Goal: Task Accomplishment & Management: Complete application form

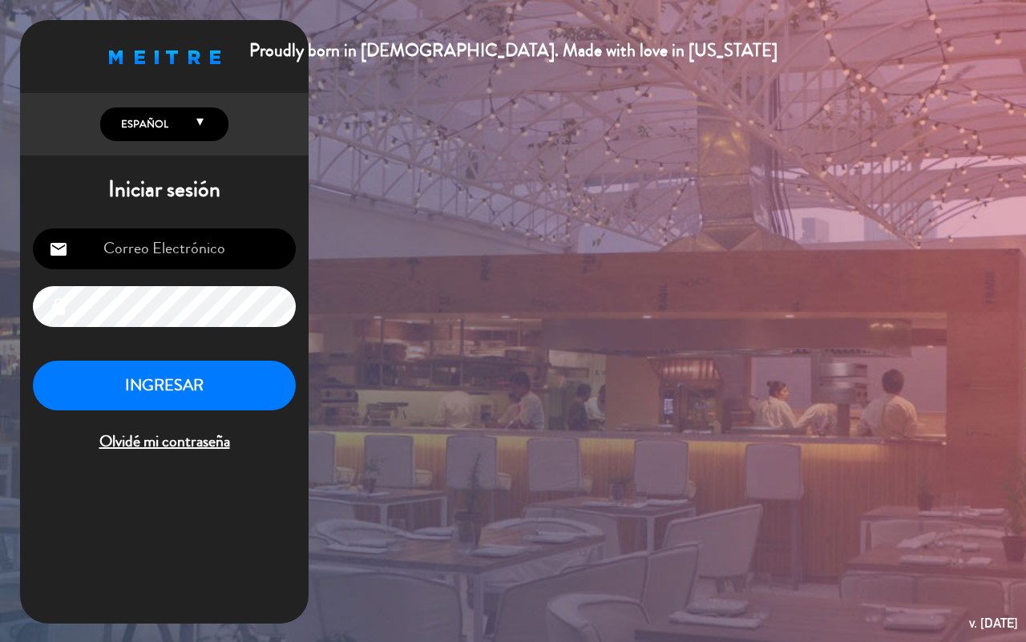
type input "[EMAIL_ADDRESS][DOMAIN_NAME]"
click at [179, 417] on div "INGRESAR Olvidé mi contraseña" at bounding box center [164, 408] width 263 height 95
click at [195, 394] on button "INGRESAR" at bounding box center [164, 386] width 263 height 50
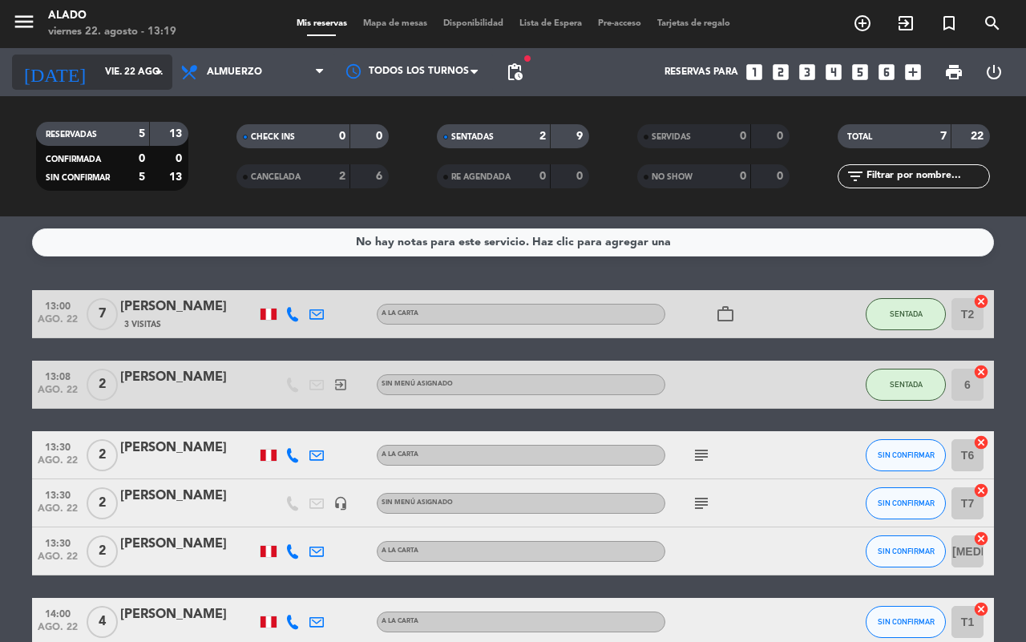
click at [110, 68] on input "vie. 22 ago." at bounding box center [160, 72] width 127 height 27
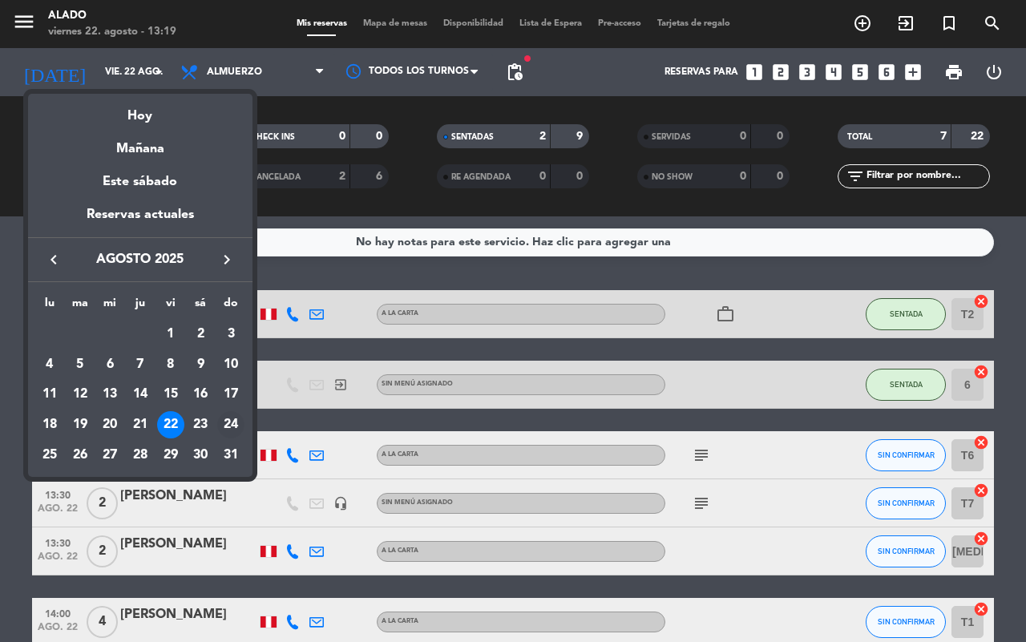
click at [231, 418] on div "24" at bounding box center [230, 424] width 27 height 27
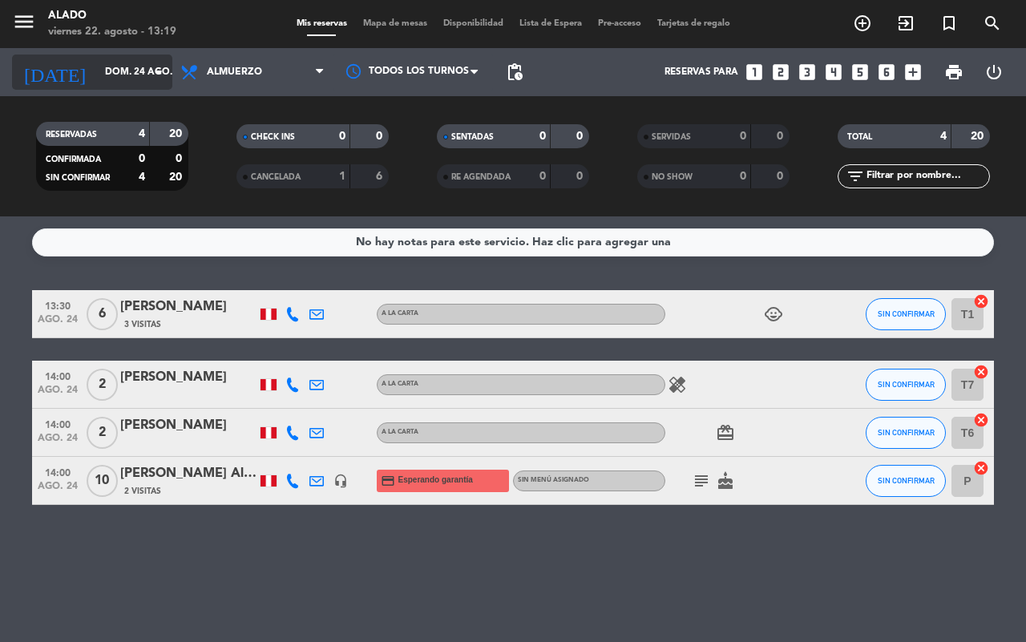
click at [129, 75] on input "dom. 24 ago." at bounding box center [160, 72] width 127 height 27
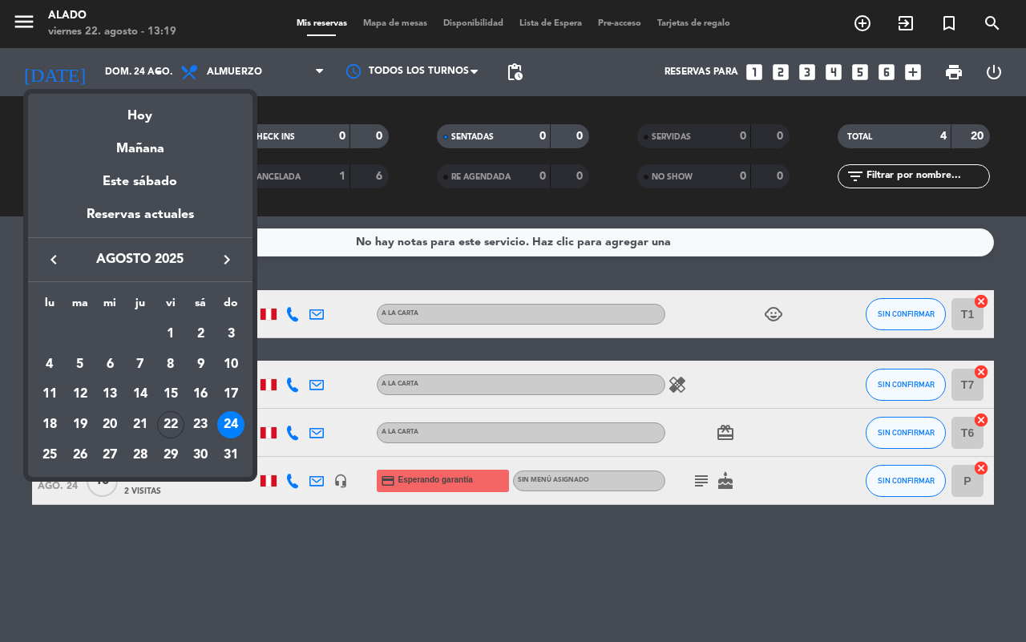
click at [72, 450] on div "26" at bounding box center [80, 455] width 27 height 27
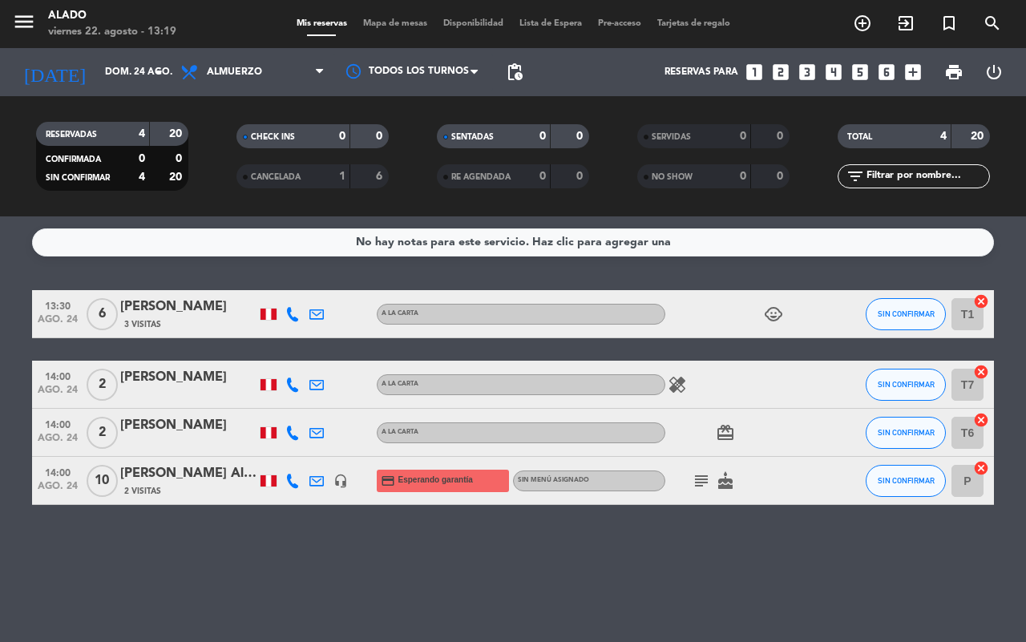
type input "[DATE] ago."
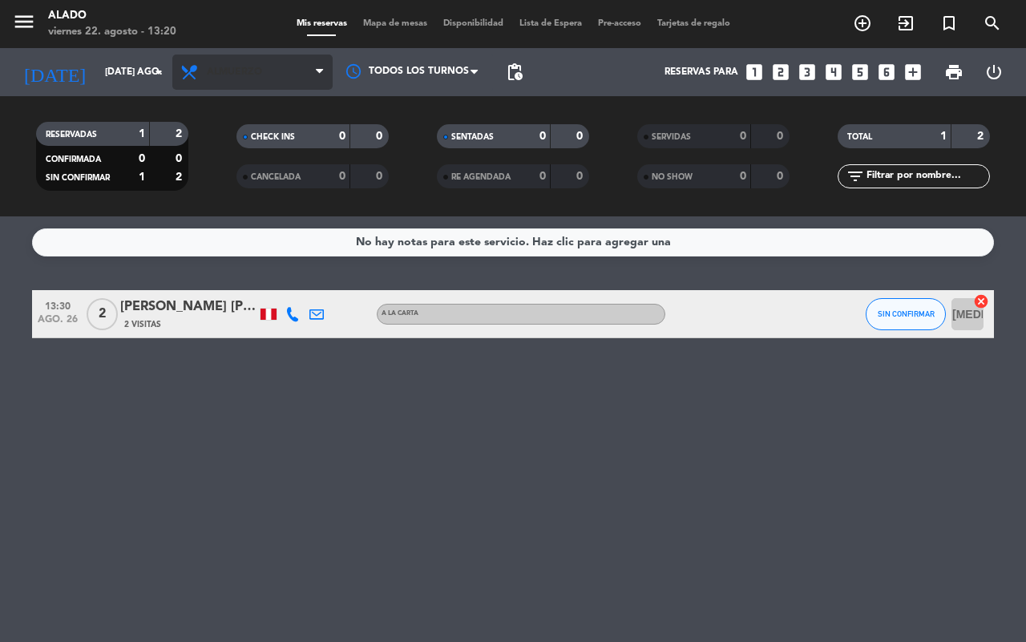
click at [256, 55] on span "Almuerzo" at bounding box center [252, 72] width 160 height 35
click at [241, 161] on div "menu Alado viernes 22. agosto - 13:20 Mis reservas Mapa de mesas Disponibilidad…" at bounding box center [513, 108] width 1026 height 216
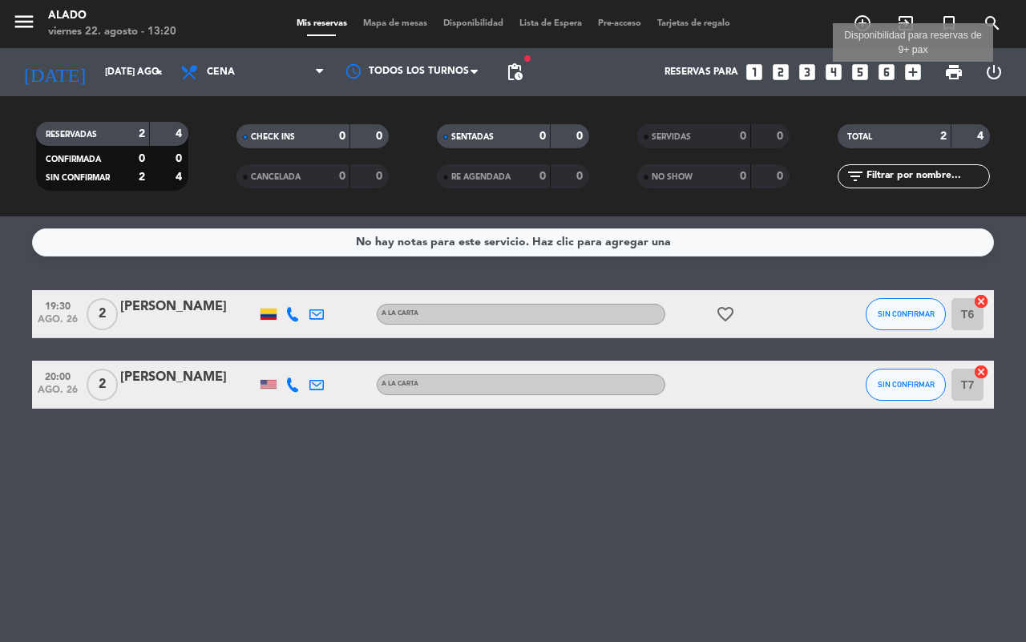
click at [912, 68] on icon "add_box" at bounding box center [913, 72] width 21 height 21
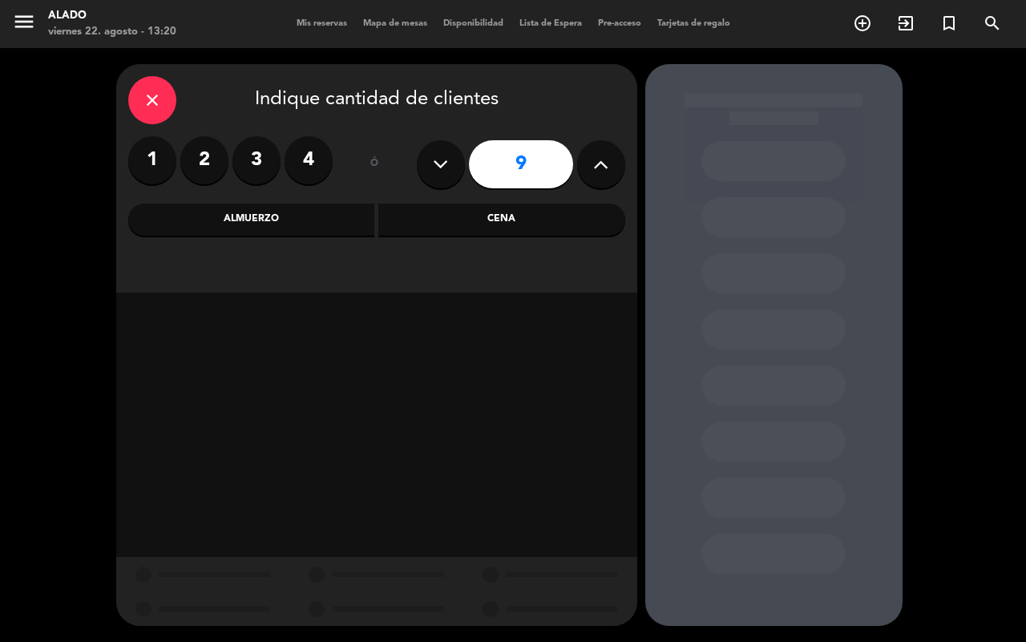
click at [441, 166] on icon at bounding box center [440, 164] width 15 height 24
type input "8"
click at [473, 212] on div "Cena" at bounding box center [501, 220] width 247 height 32
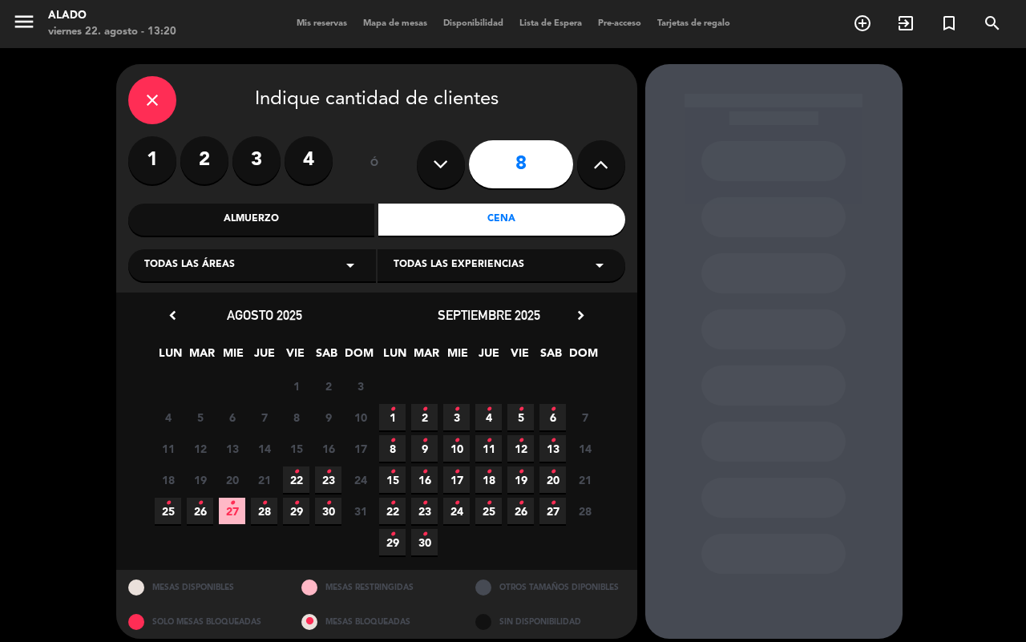
click at [191, 506] on span "26 •" at bounding box center [200, 511] width 26 height 26
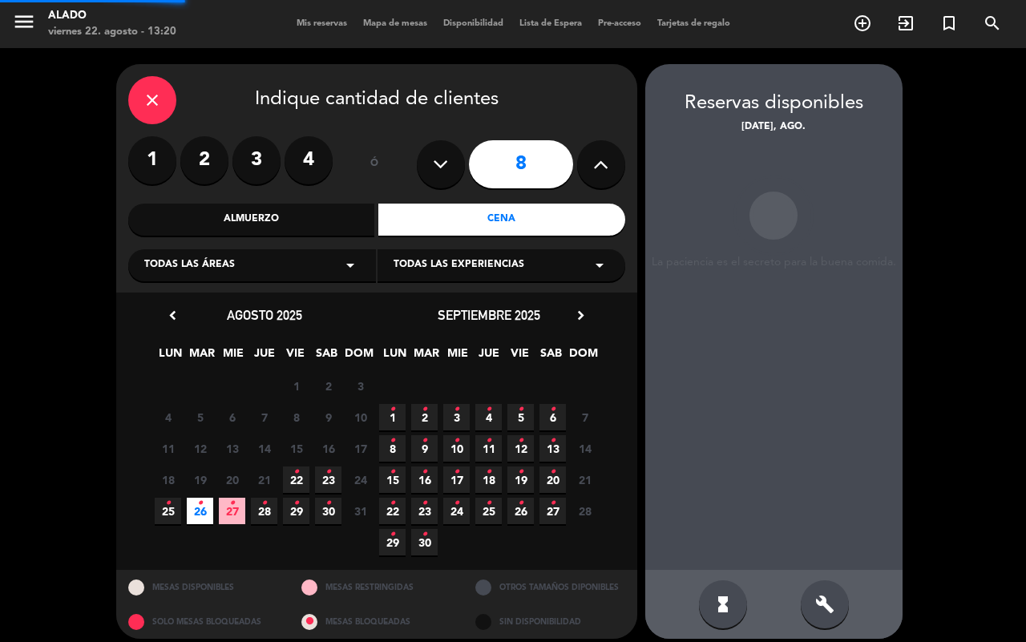
scroll to position [10, 0]
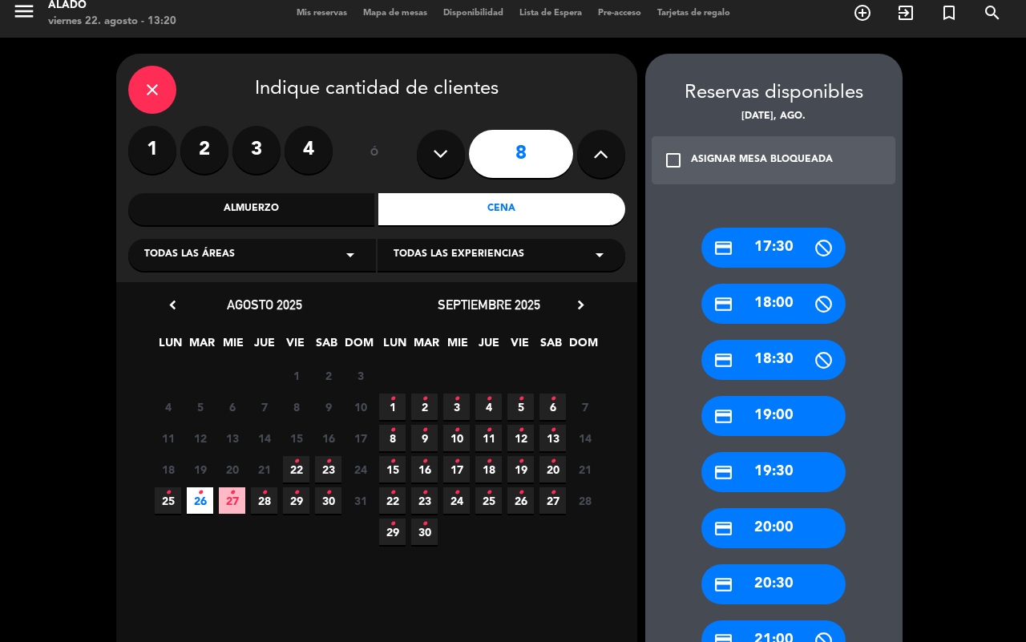
click at [158, 94] on icon "close" at bounding box center [152, 89] width 19 height 19
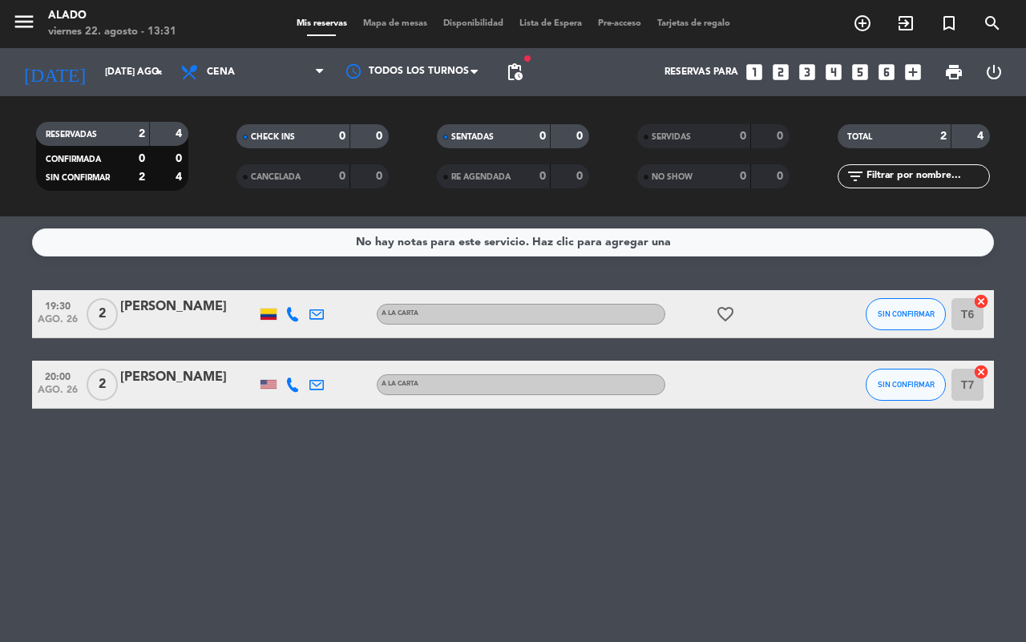
click at [831, 68] on icon "looks_4" at bounding box center [833, 72] width 21 height 21
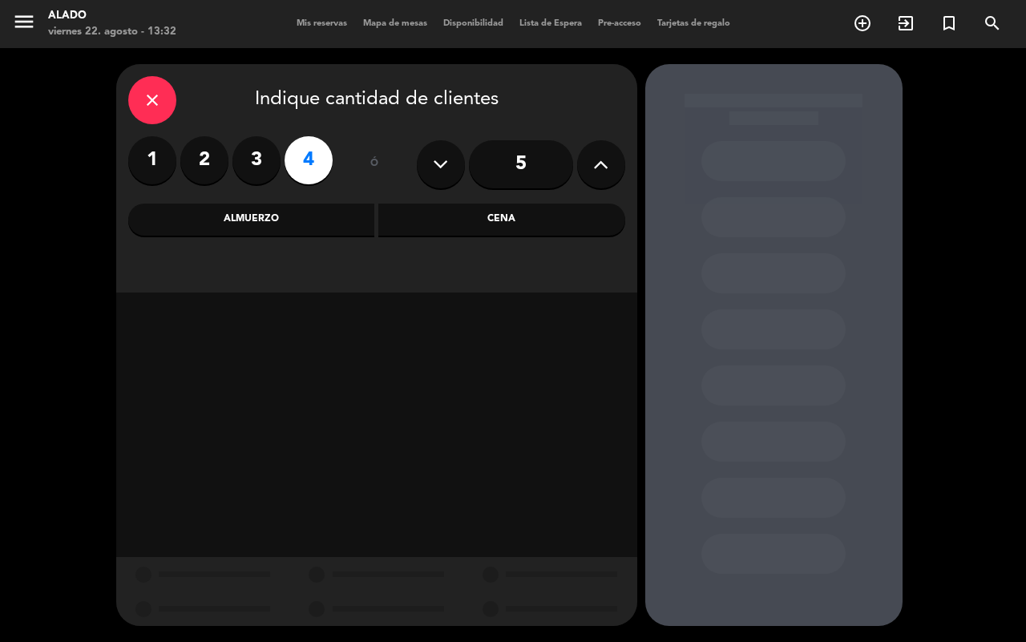
click at [491, 225] on div "Cena" at bounding box center [501, 220] width 247 height 32
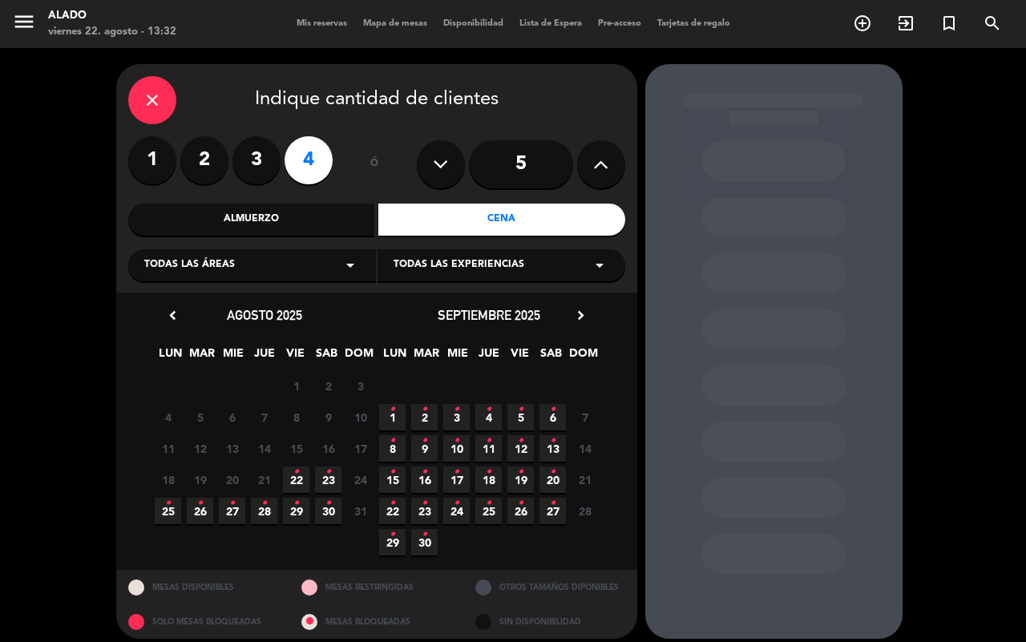
click at [303, 470] on span "22 •" at bounding box center [296, 479] width 26 height 26
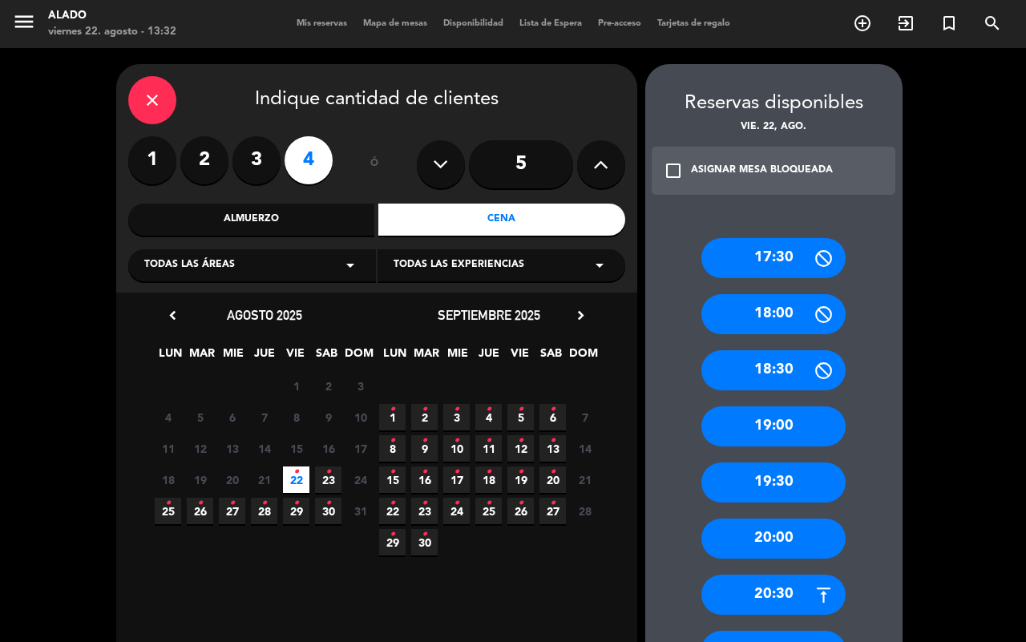
scroll to position [100, 0]
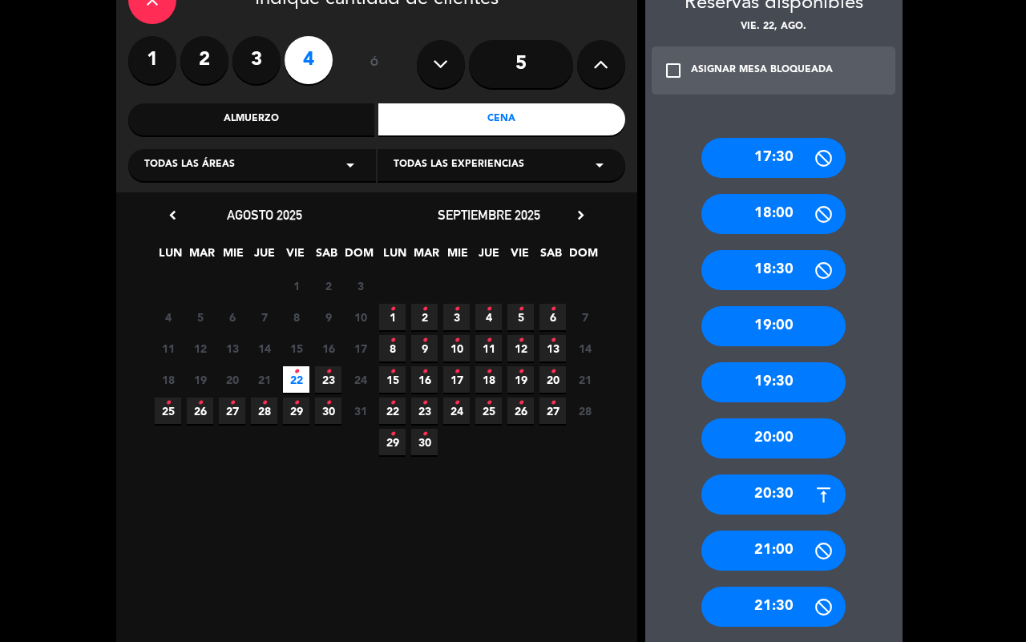
click at [776, 455] on div "20:00" at bounding box center [773, 438] width 144 height 40
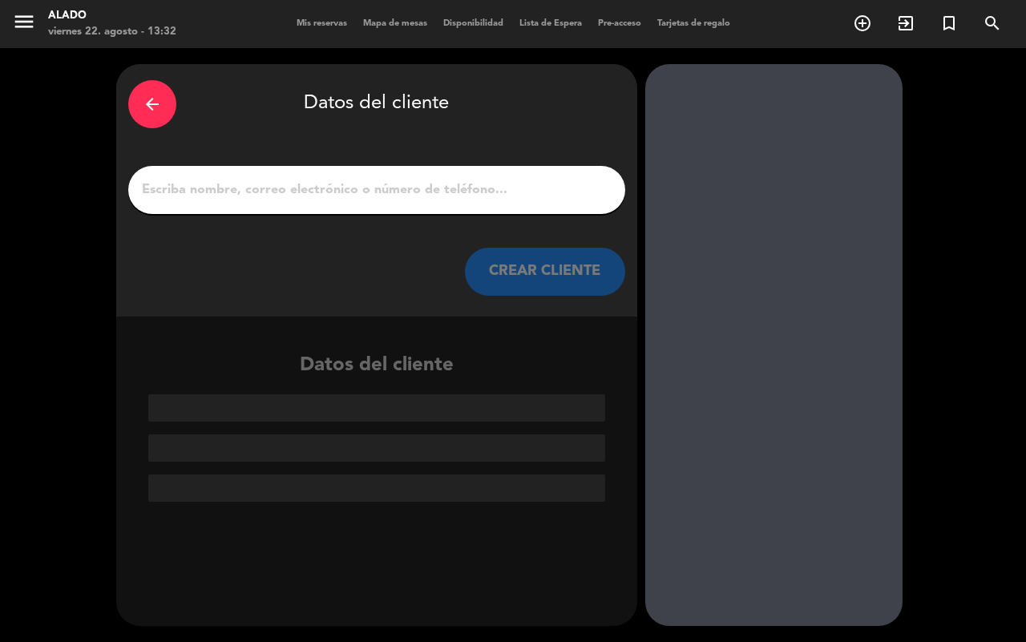
click at [251, 185] on input "1" at bounding box center [376, 190] width 473 height 22
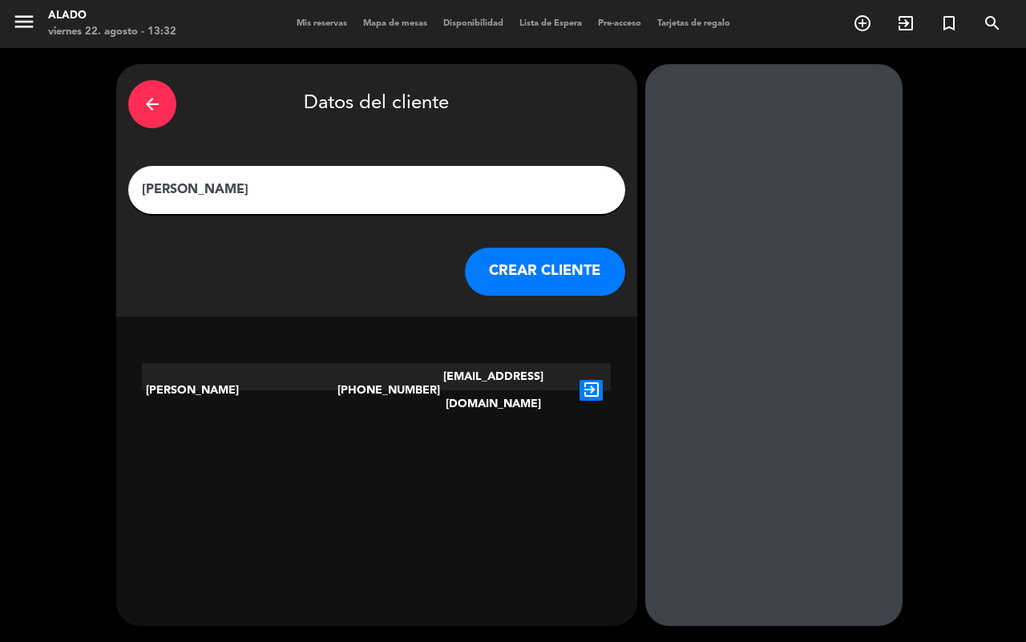
type input "[PERSON_NAME]"
click at [590, 380] on icon "exit_to_app" at bounding box center [591, 390] width 23 height 21
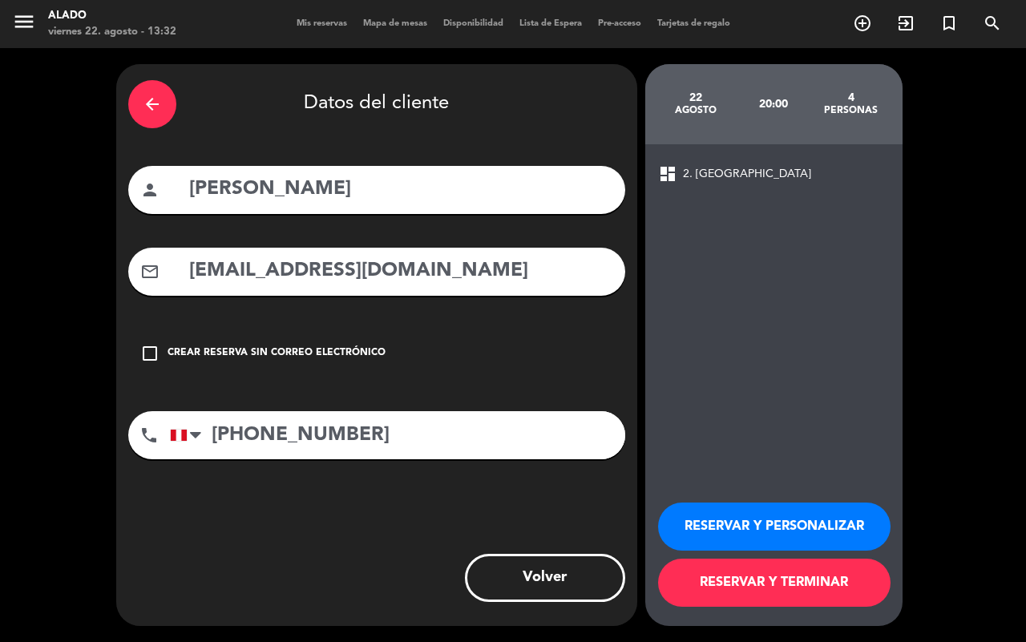
click at [421, 186] on input "[PERSON_NAME]" at bounding box center [401, 189] width 426 height 33
type input "[PERSON_NAME]"
click at [326, 333] on div "check_box_outline_blank Crear reserva sin correo electrónico" at bounding box center [376, 353] width 497 height 48
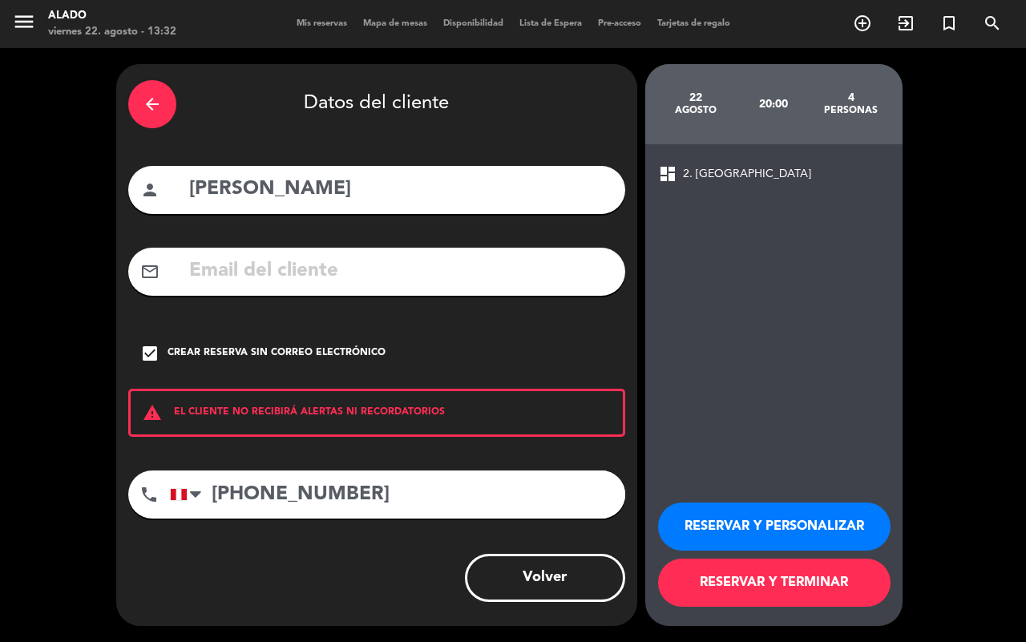
click at [430, 503] on input "[PHONE_NUMBER]" at bounding box center [397, 494] width 455 height 48
type input "[PHONE_NUMBER]"
click at [773, 580] on button "RESERVAR Y TERMINAR" at bounding box center [774, 583] width 232 height 48
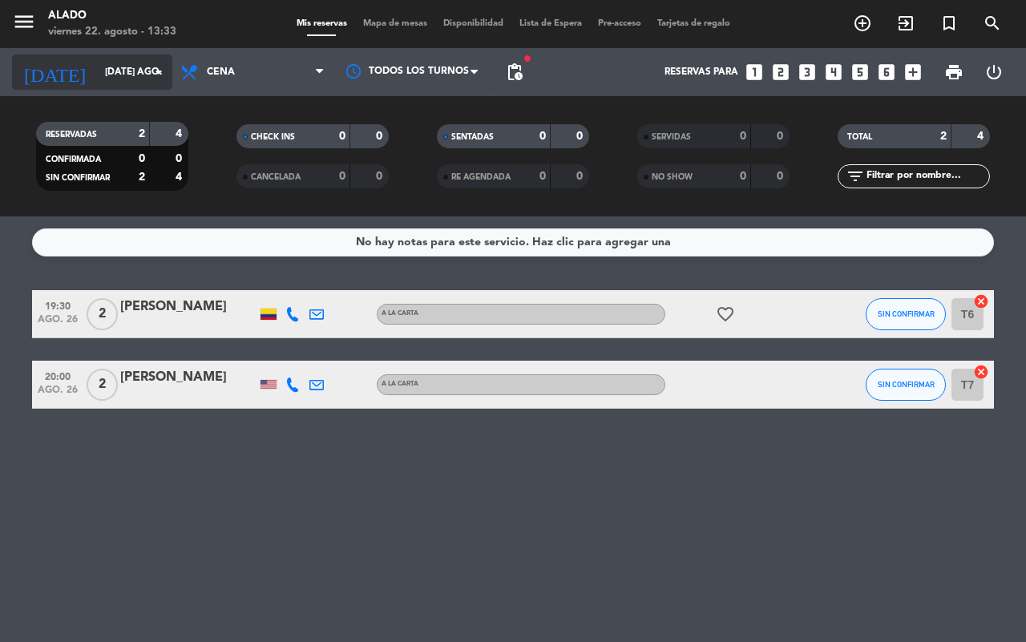
click at [97, 71] on input "[DATE] ago." at bounding box center [160, 72] width 127 height 27
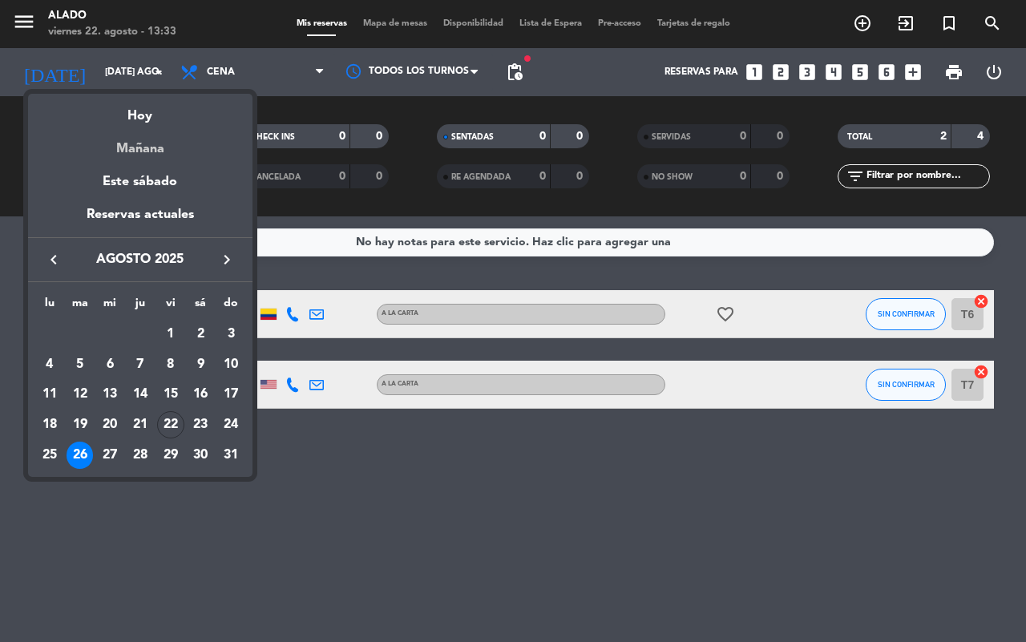
click at [89, 127] on div "Mañana" at bounding box center [140, 143] width 224 height 33
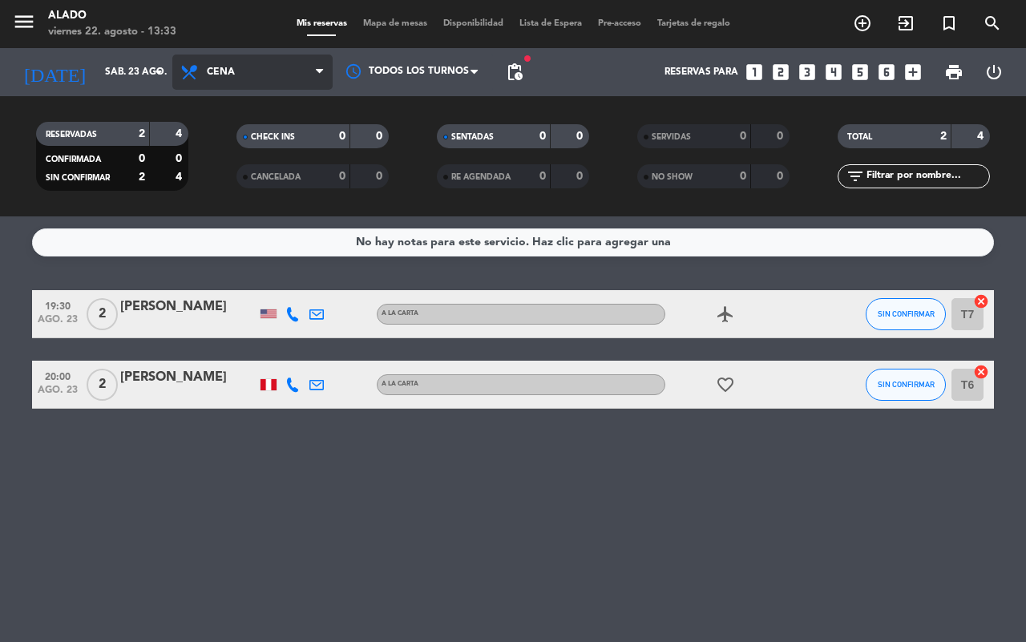
click at [248, 74] on span "Cena" at bounding box center [252, 72] width 160 height 35
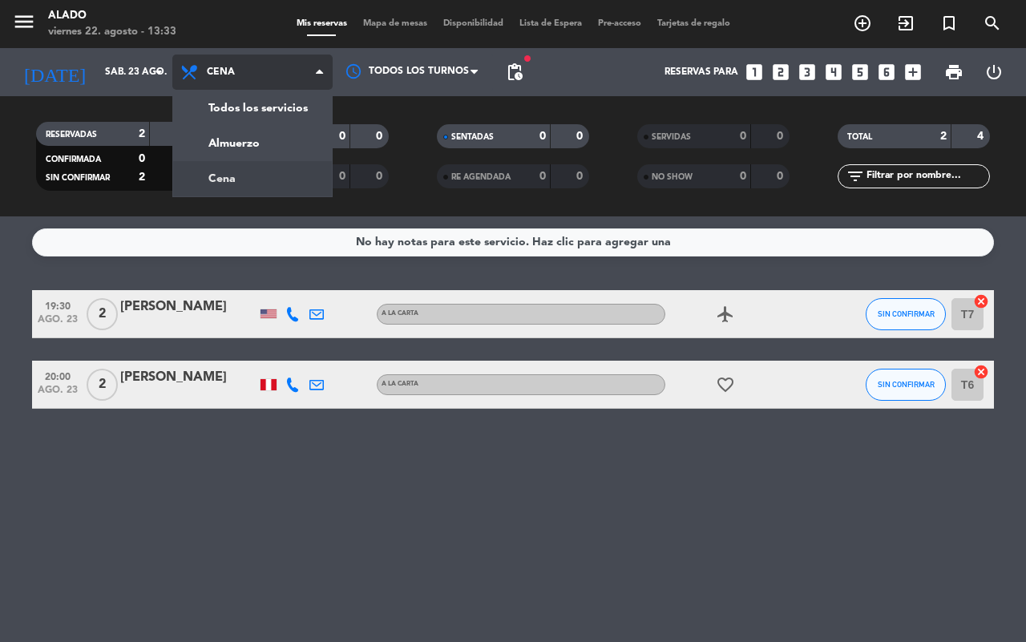
click at [236, 168] on div "menu Alado viernes 22. agosto - 13:33 Mis reservas Mapa de mesas Disponibilidad…" at bounding box center [513, 108] width 1026 height 216
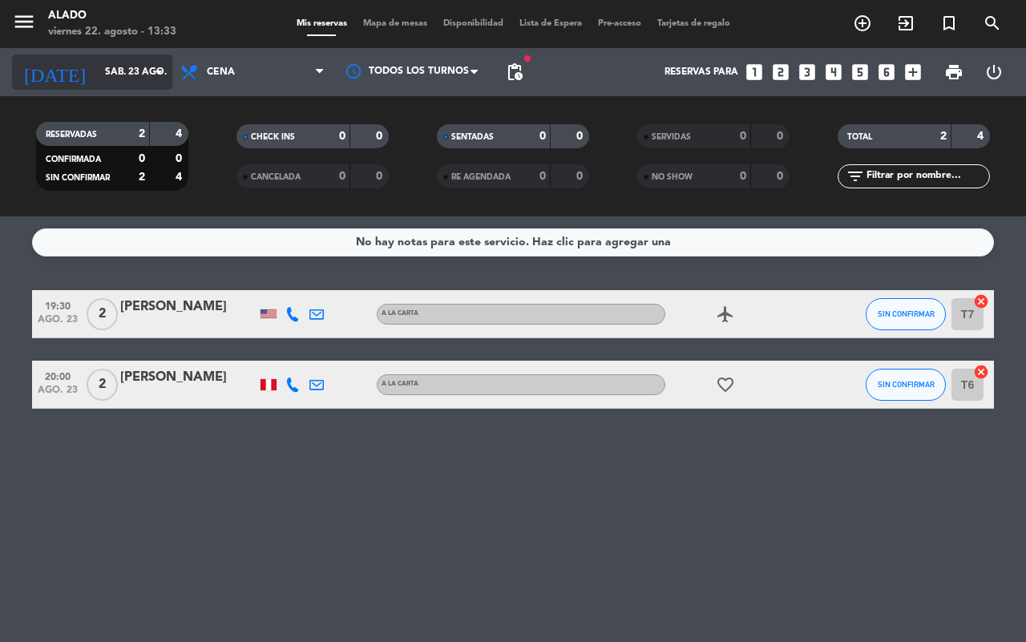
click at [116, 70] on input "sáb. 23 ago." at bounding box center [160, 72] width 127 height 27
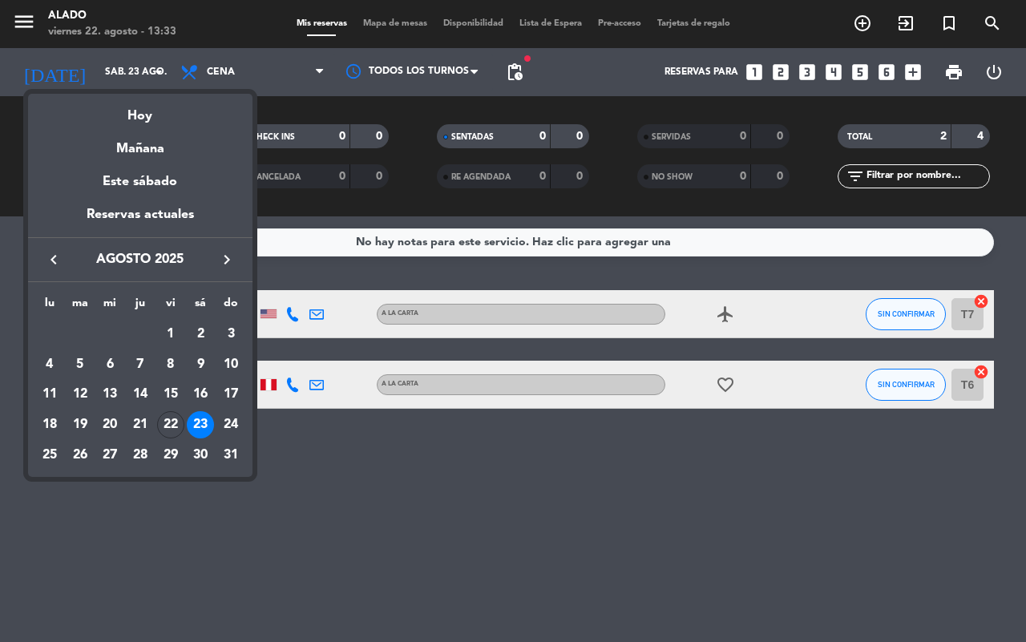
click at [129, 110] on div "Hoy" at bounding box center [140, 110] width 224 height 33
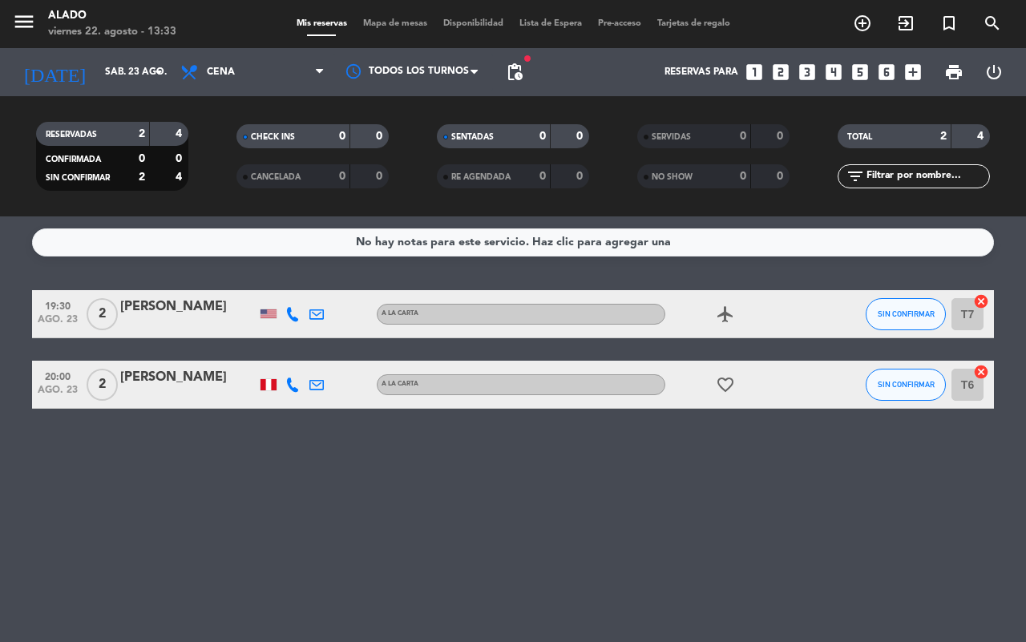
type input "vie. 22 ago."
